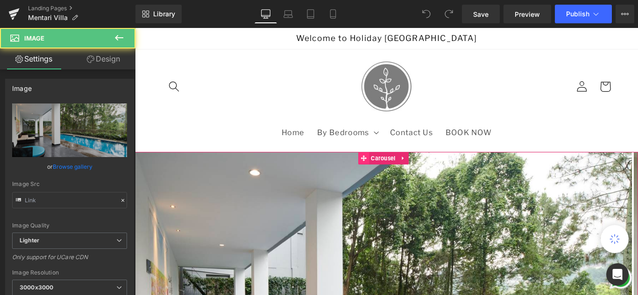
type input "[URL][DOMAIN_NAME]"
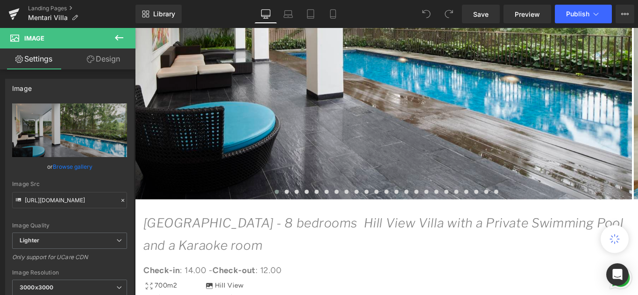
scroll to position [420, 0]
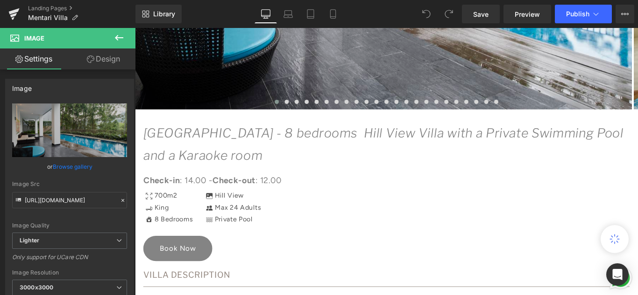
click at [379, 153] on icon "[GEOGRAPHIC_DATA] - 8 bedrooms Hill View Villa with a Private Swimming Pool and…" at bounding box center [413, 159] width 539 height 42
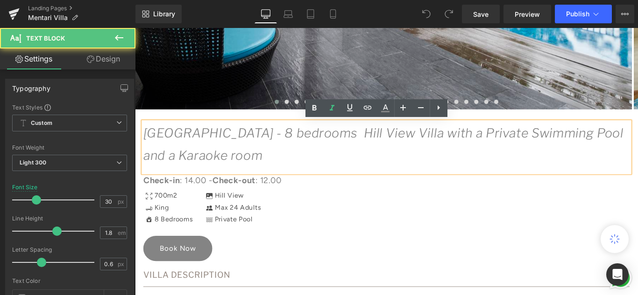
click at [195, 208] on div "Icon 700m2 Text Block Icon King Text Block Icon 8 Bedrooms Text Block Icon List" at bounding box center [280, 226] width 266 height 75
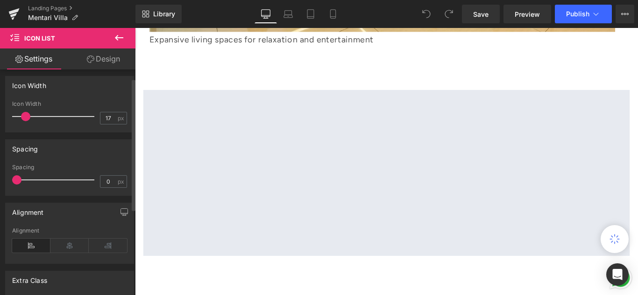
scroll to position [0, 0]
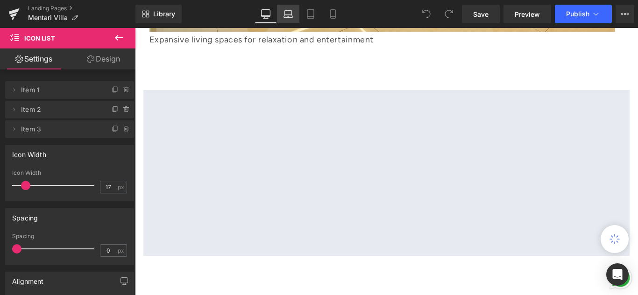
click at [288, 20] on link "Laptop" at bounding box center [288, 14] width 22 height 19
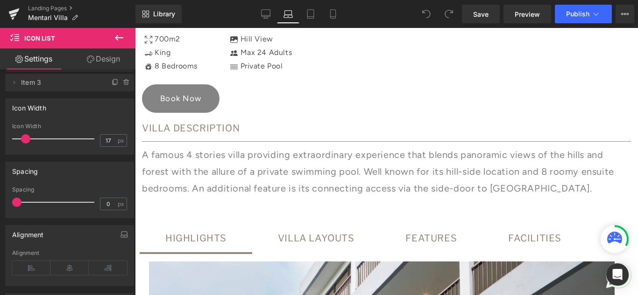
scroll to position [537, 0]
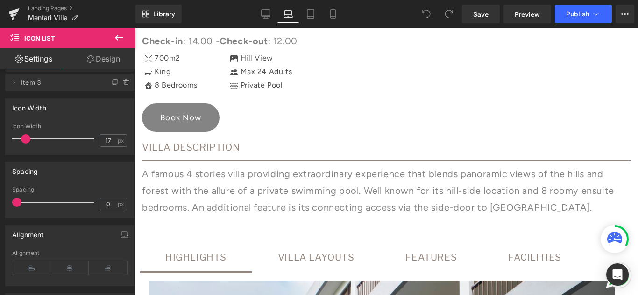
click at [280, 166] on div "A famous 4 stories villa providing extraordinary experience that blends panoram…" at bounding box center [386, 191] width 489 height 50
click at [271, 77] on ul "Icon [GEOGRAPHIC_DATA] Text Block Icon Max 24 Adults Text Block Icon Private Po…" at bounding box center [261, 72] width 62 height 40
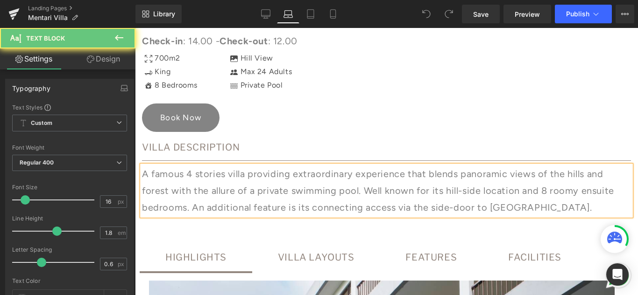
drag, startPoint x: 202, startPoint y: 161, endPoint x: 239, endPoint y: 265, distance: 109.8
click at [202, 161] on hr at bounding box center [386, 163] width 489 height 5
click at [239, 216] on p "A famous 4 stories villa providing extraordinary experience that blends panoram…" at bounding box center [386, 191] width 489 height 50
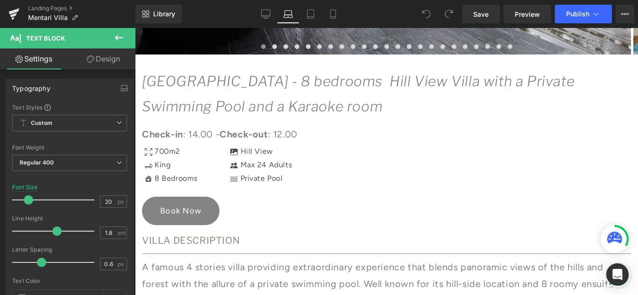
scroll to position [257, 0]
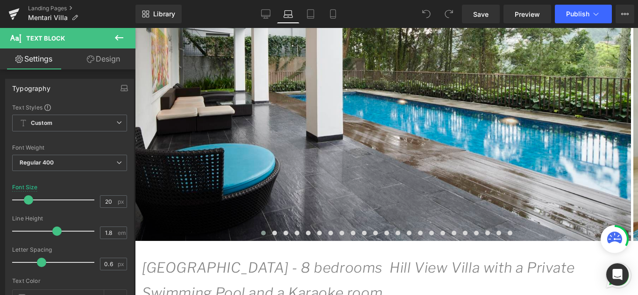
click at [117, 40] on icon at bounding box center [119, 38] width 8 height 6
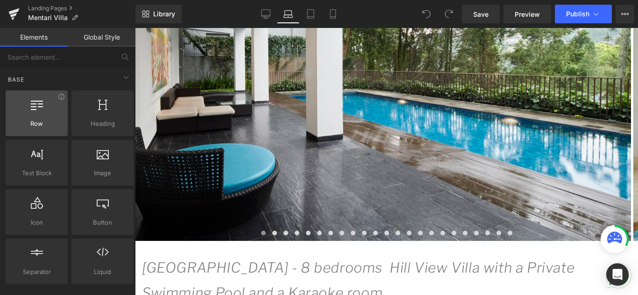
click at [39, 112] on div at bounding box center [36, 108] width 56 height 21
click at [42, 120] on span "Row" at bounding box center [36, 124] width 56 height 10
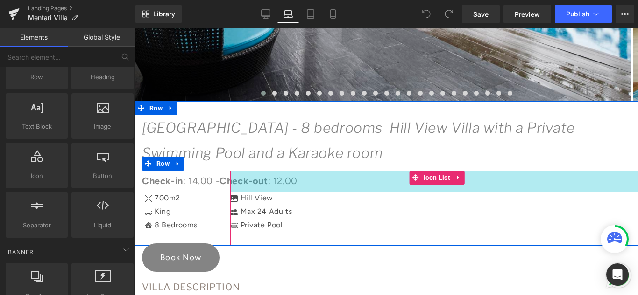
scroll to position [490, 0]
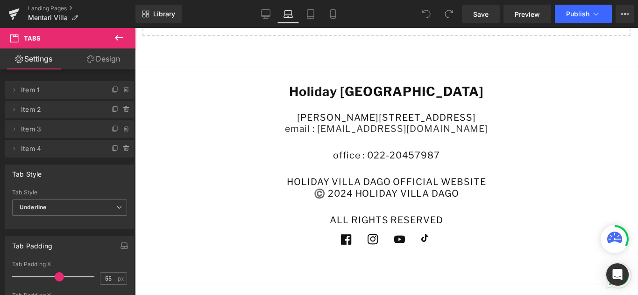
scroll to position [2185, 0]
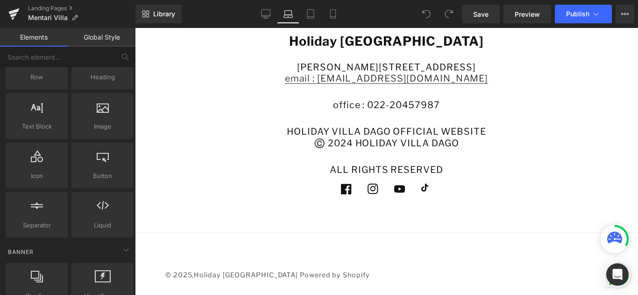
click at [208, 195] on ul "Facebook Instagram YouTube TikTok" at bounding box center [386, 189] width 458 height 27
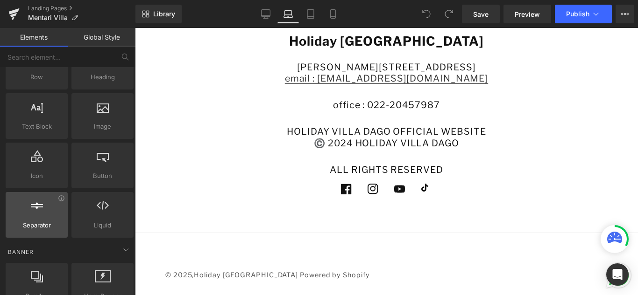
click at [39, 225] on span "Separator" at bounding box center [36, 226] width 56 height 10
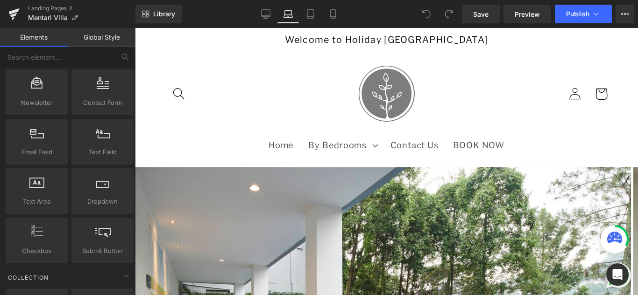
scroll to position [1447, 0]
